Goal: Entertainment & Leisure: Consume media (video, audio)

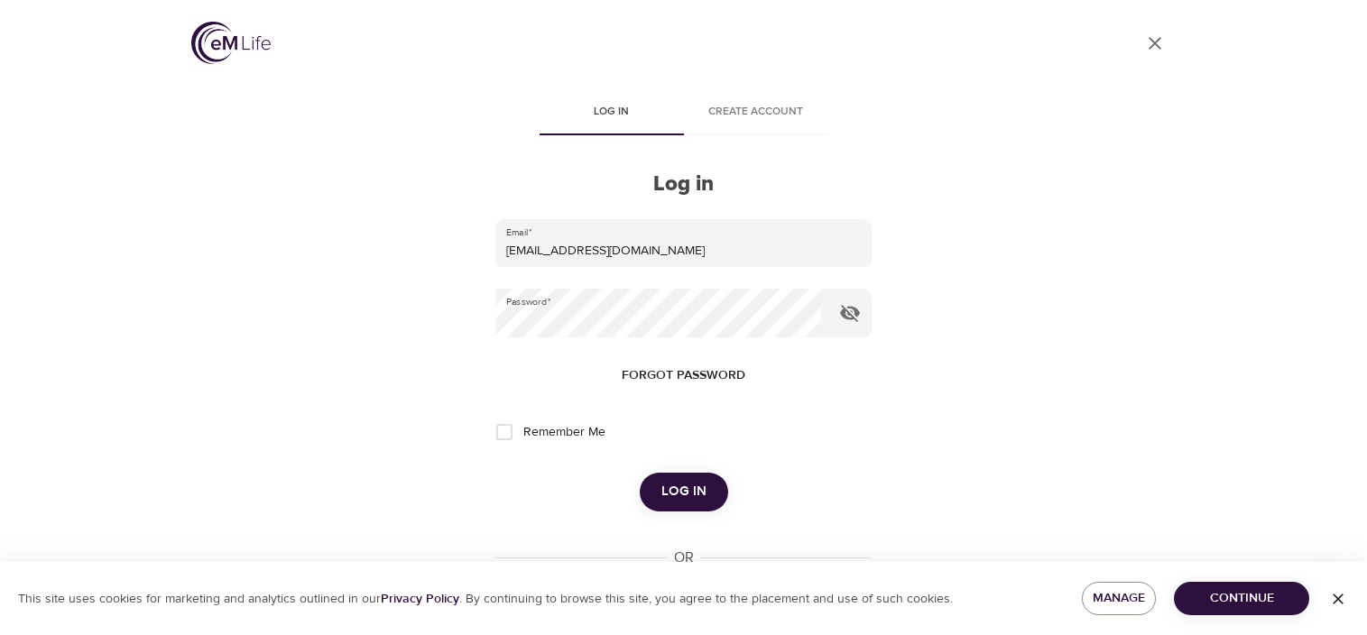
drag, startPoint x: 0, startPoint y: 0, endPoint x: 684, endPoint y: 481, distance: 836.0
click at [684, 482] on span "Log in" at bounding box center [683, 491] width 45 height 23
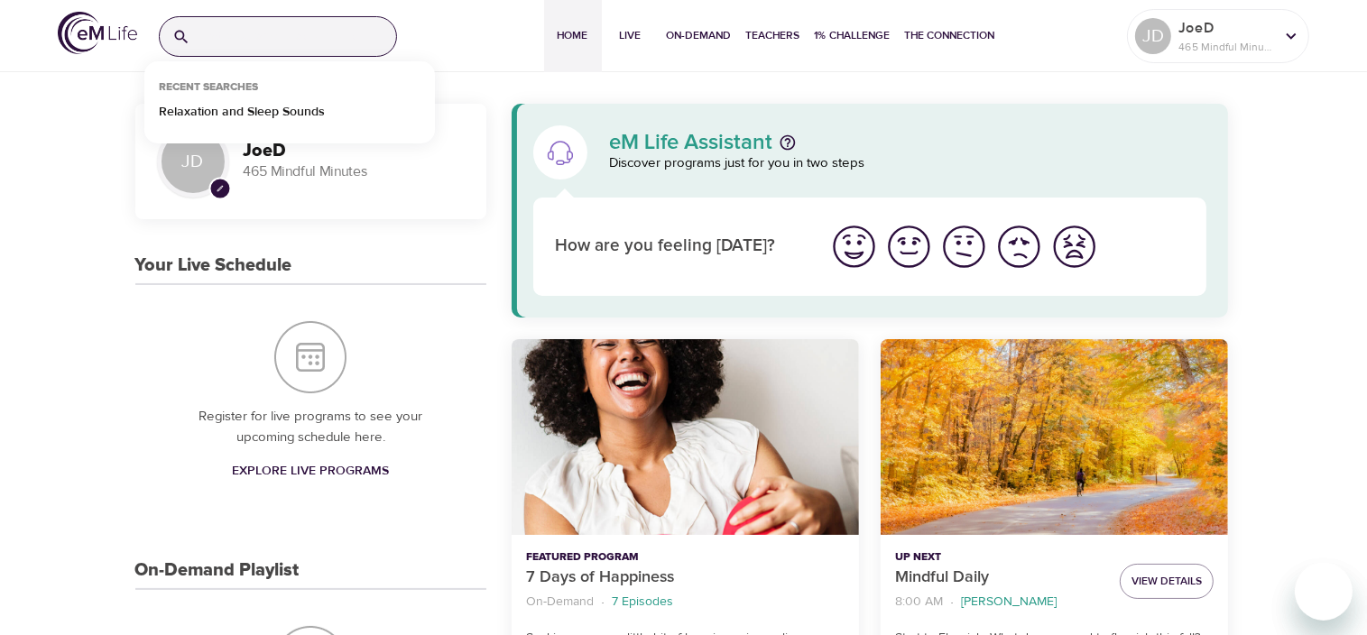
click at [270, 42] on input "search" at bounding box center [297, 36] width 198 height 39
click at [266, 46] on input "search" at bounding box center [297, 36] width 198 height 39
click at [244, 111] on p "Relaxation and Sleep Sounds" at bounding box center [242, 116] width 166 height 26
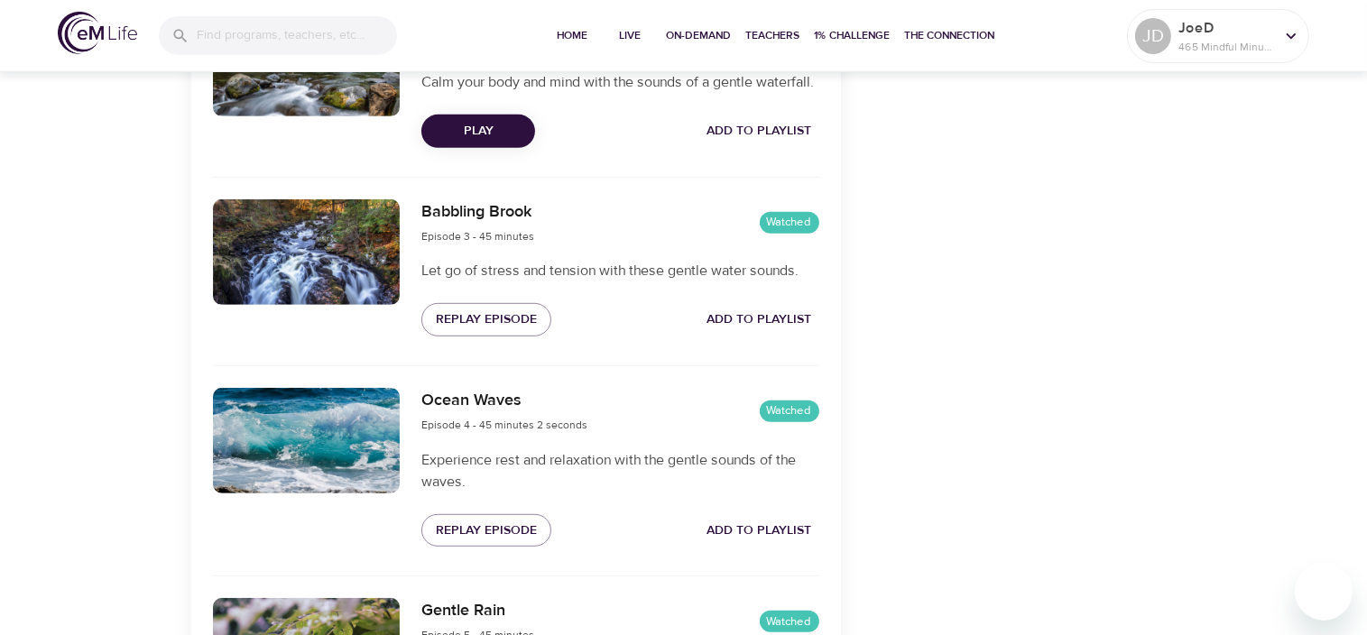
scroll to position [949, 0]
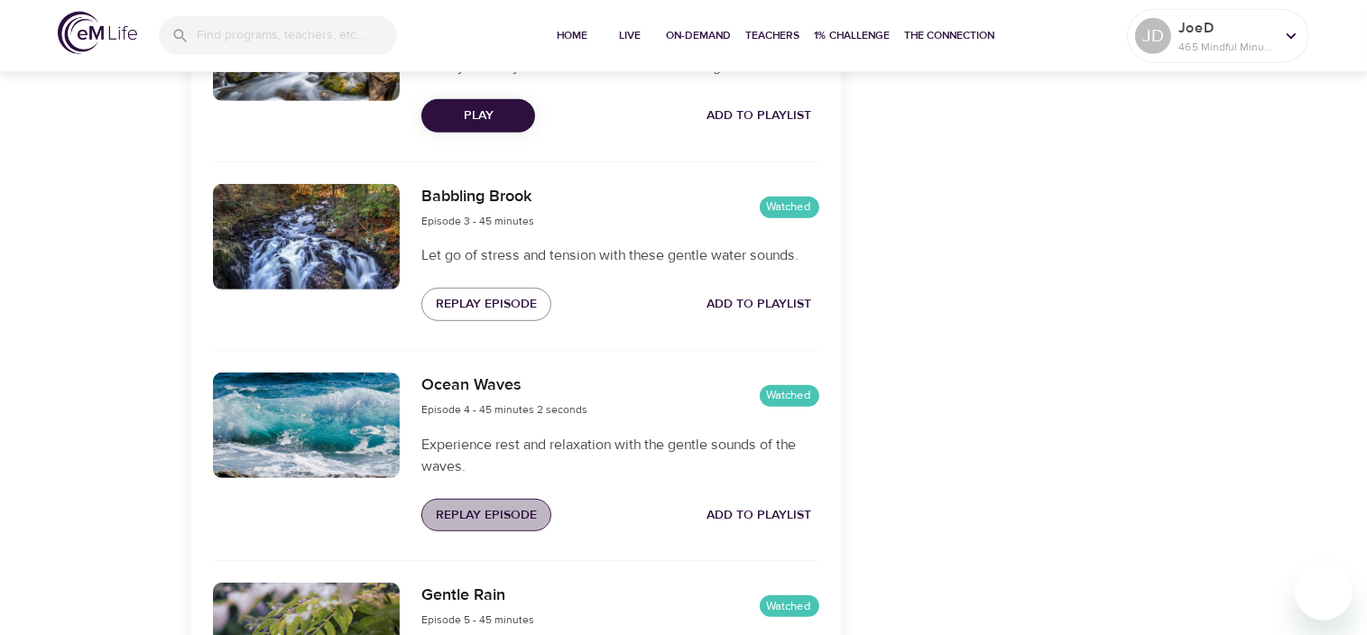
click at [470, 527] on span "Replay Episode" at bounding box center [486, 515] width 101 height 23
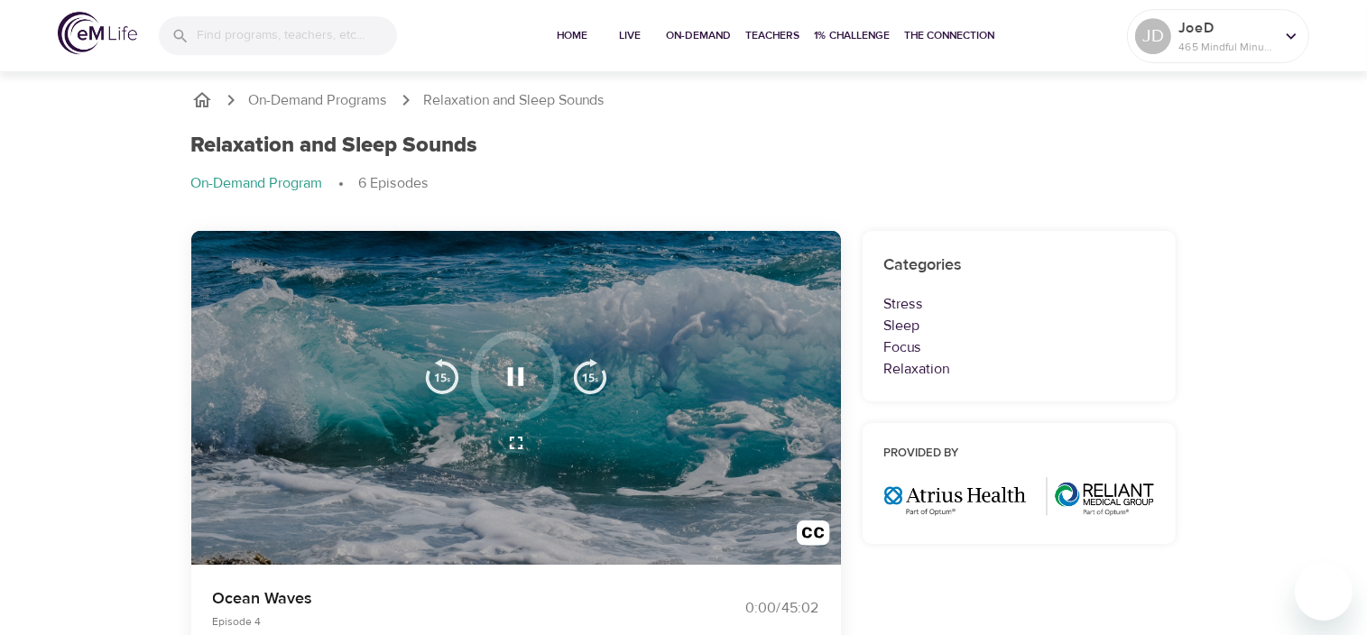
scroll to position [0, 0]
